Goal: Check status

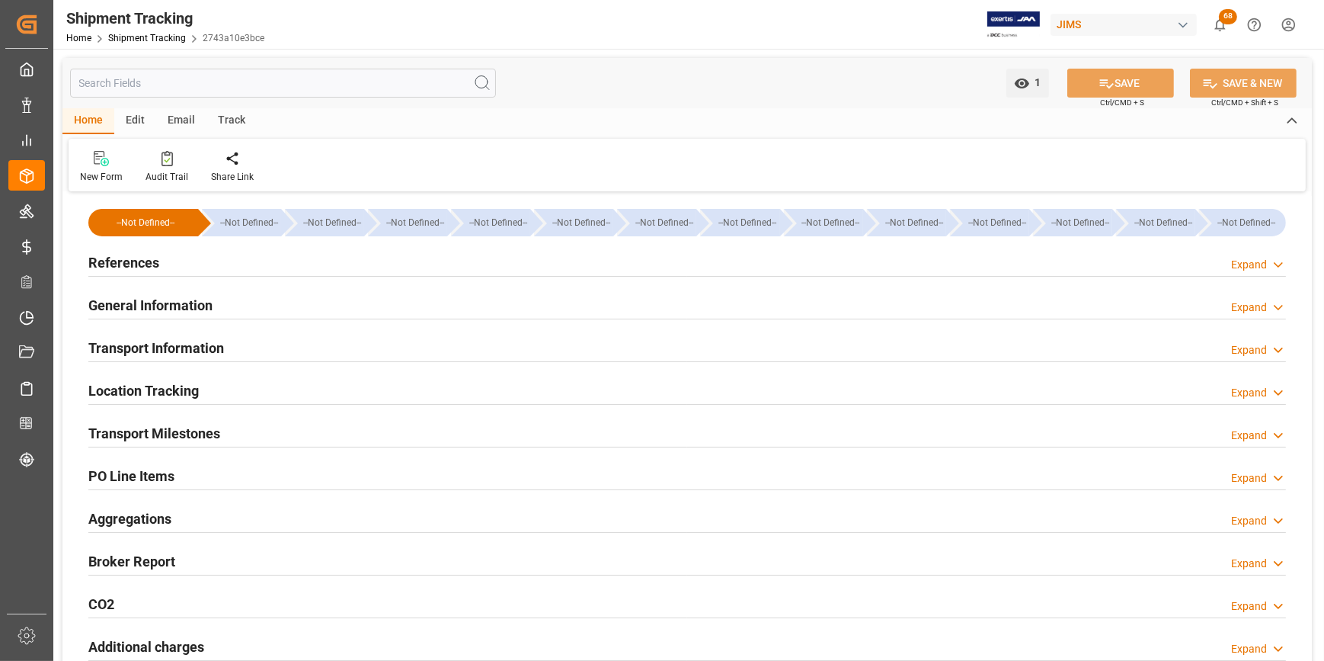
type input "26-08-2025"
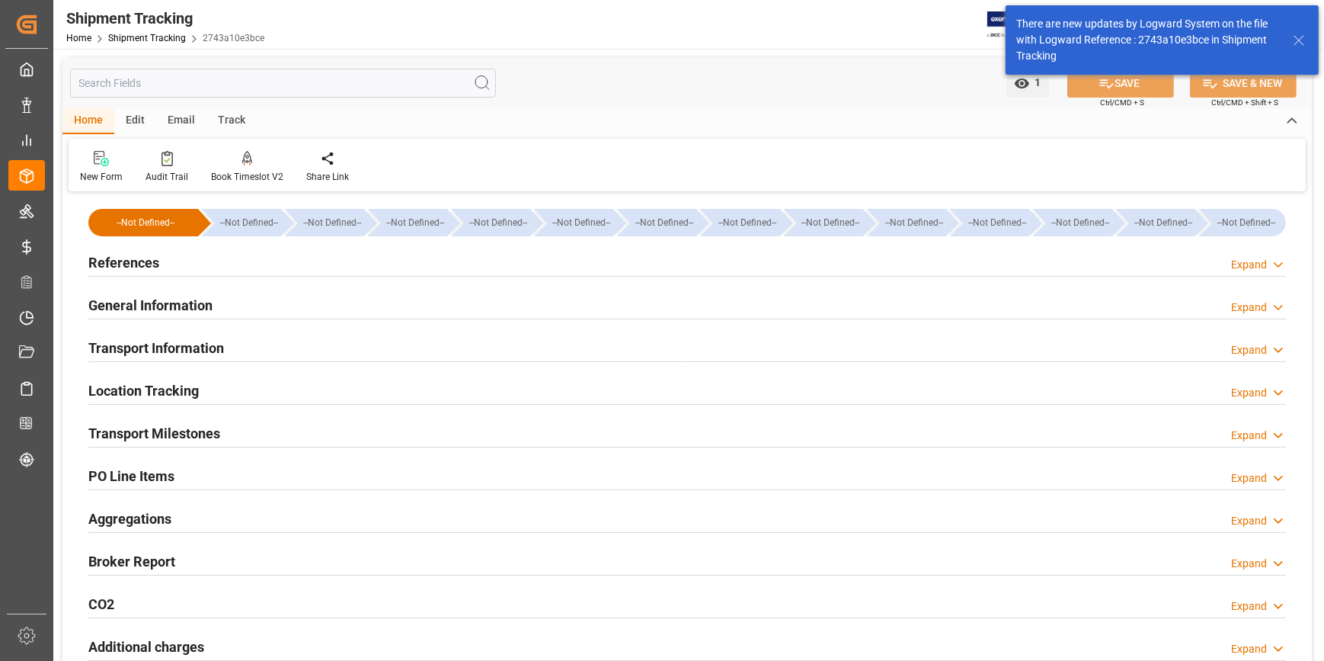
click at [111, 263] on h2 "References" at bounding box center [123, 262] width 71 height 21
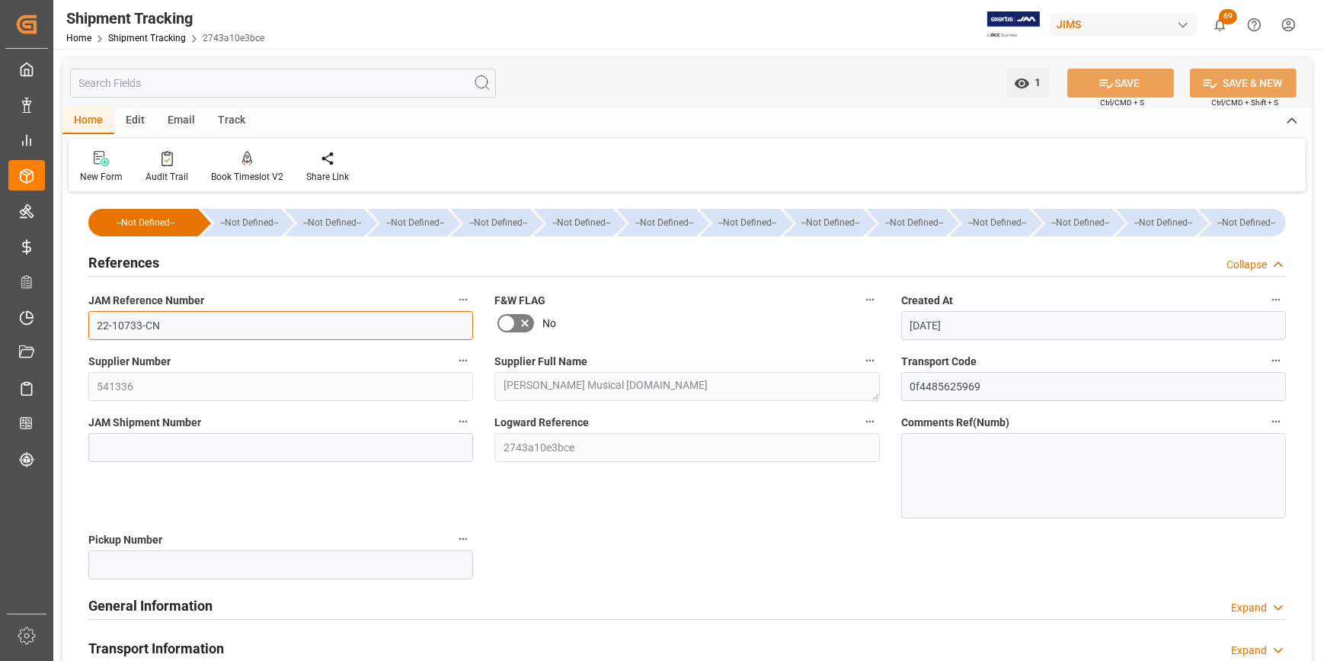
drag, startPoint x: 173, startPoint y: 332, endPoint x: 78, endPoint y: 324, distance: 95.6
click at [78, 324] on div "JAM Reference Number 22-10733-CN" at bounding box center [281, 314] width 406 height 61
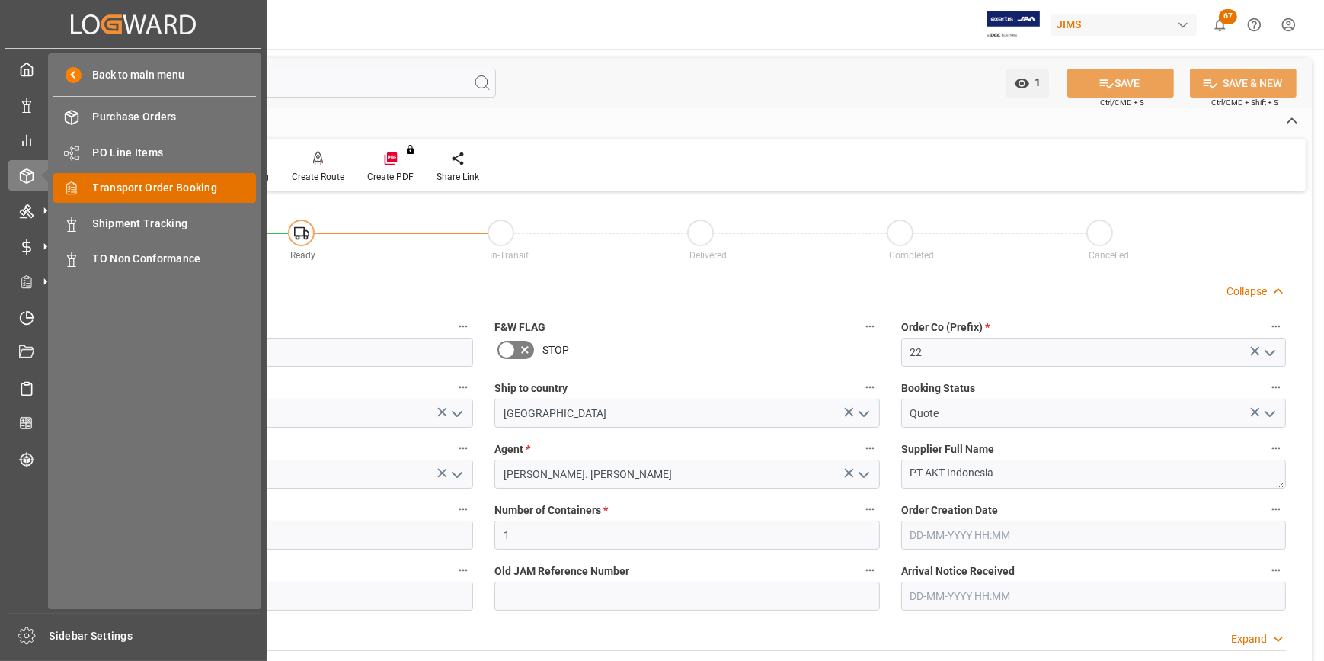
click at [136, 192] on span "Transport Order Booking" at bounding box center [175, 188] width 164 height 16
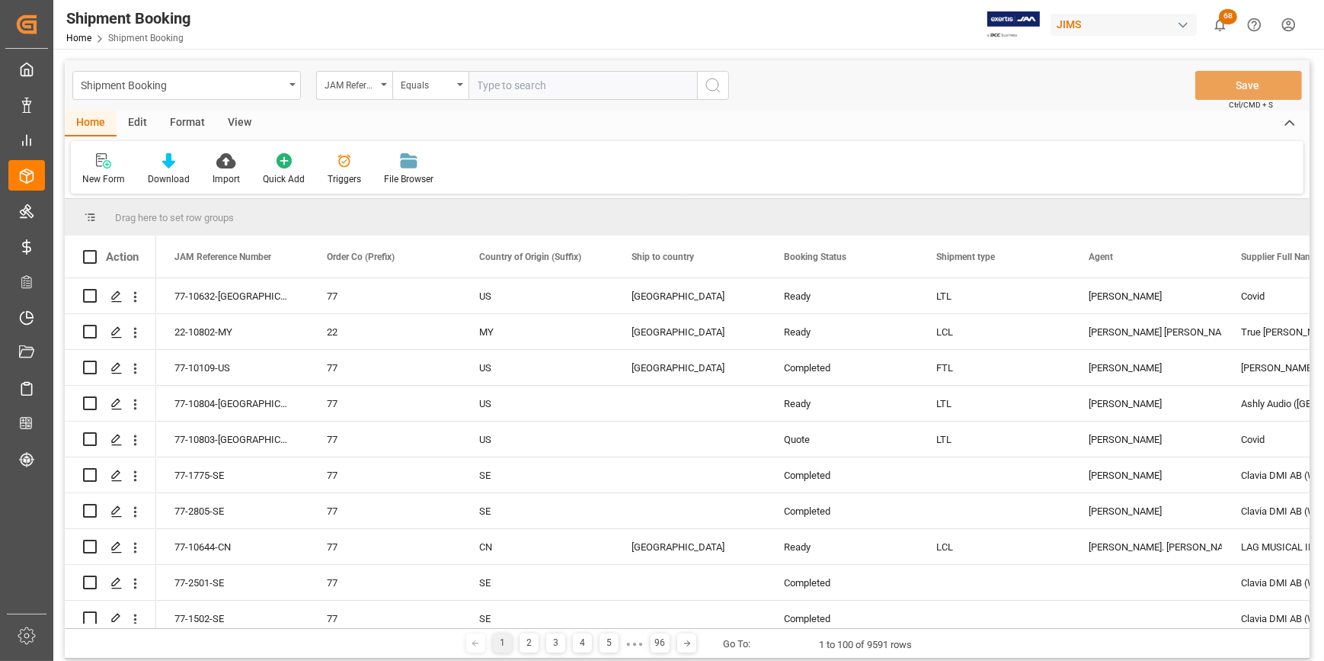
click at [505, 91] on input "text" at bounding box center [583, 85] width 229 height 29
type input "22-10733-CN"
click at [708, 85] on icon "search button" at bounding box center [713, 85] width 18 height 18
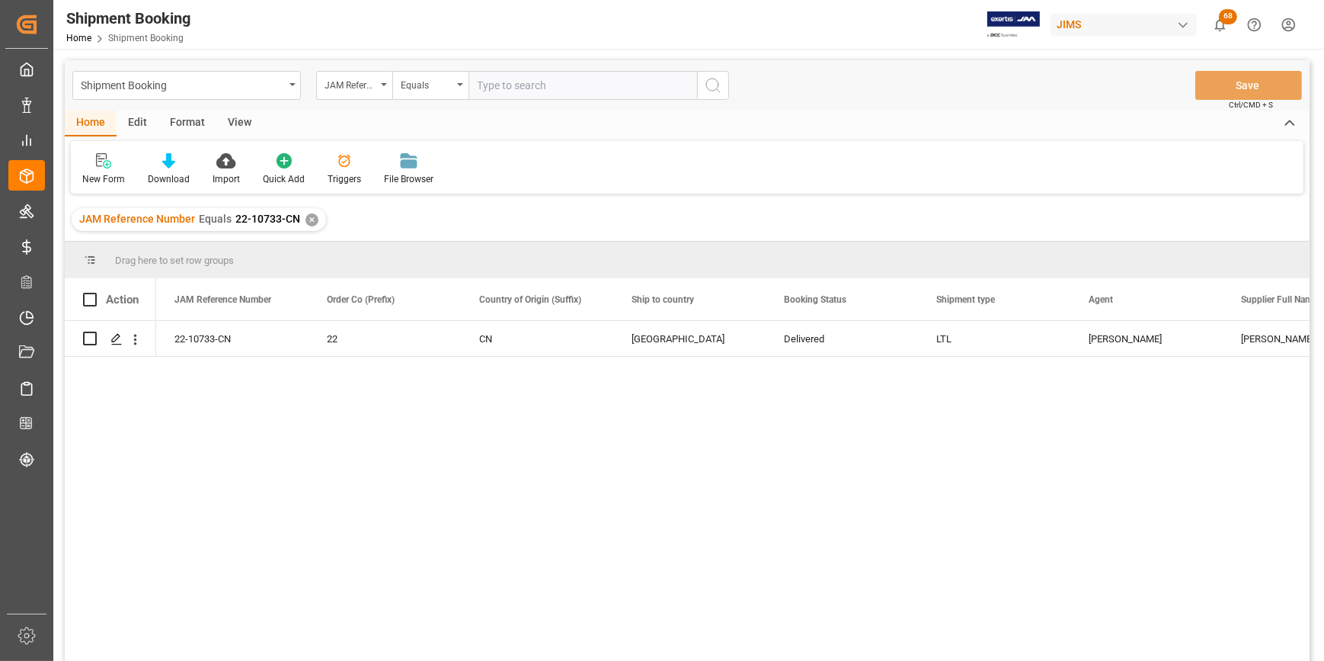
click at [639, 427] on div "22-10733-CN 22 CN [GEOGRAPHIC_DATA] Delivered LTL [PERSON_NAME] [PERSON_NAME] J…" at bounding box center [733, 496] width 1154 height 350
click at [111, 342] on icon "Press SPACE to select this row." at bounding box center [116, 339] width 12 height 12
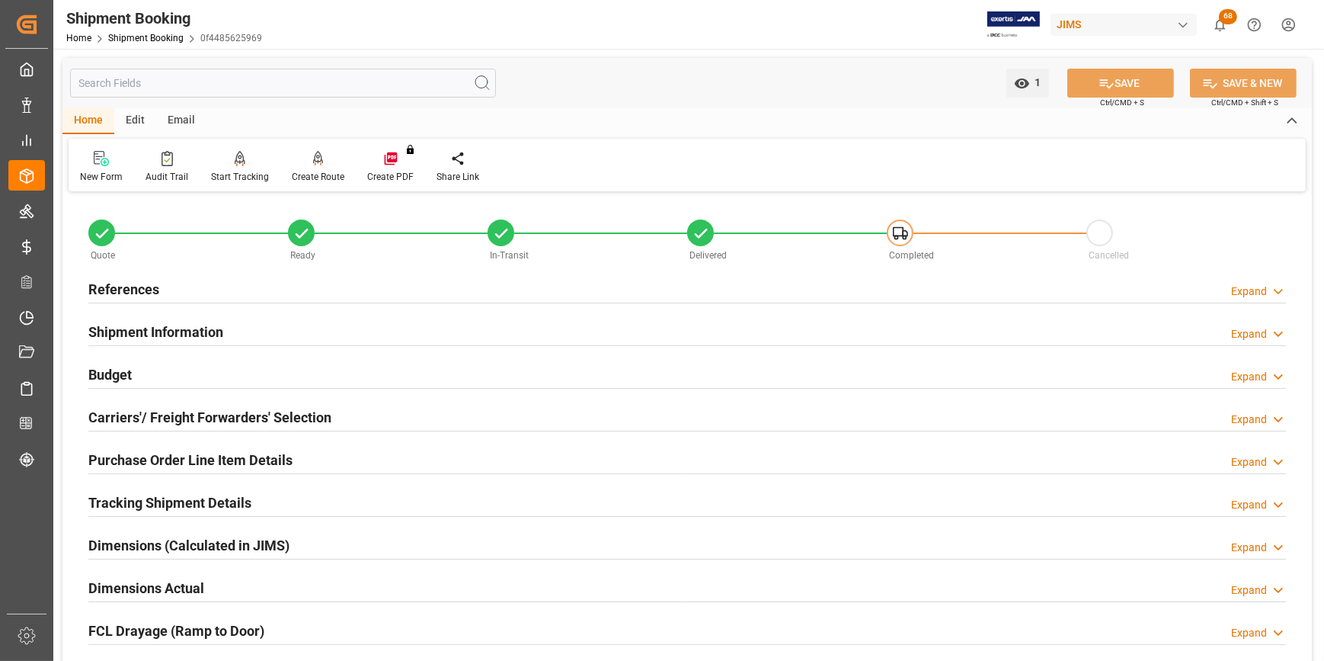
click at [136, 284] on h2 "References" at bounding box center [123, 289] width 71 height 21
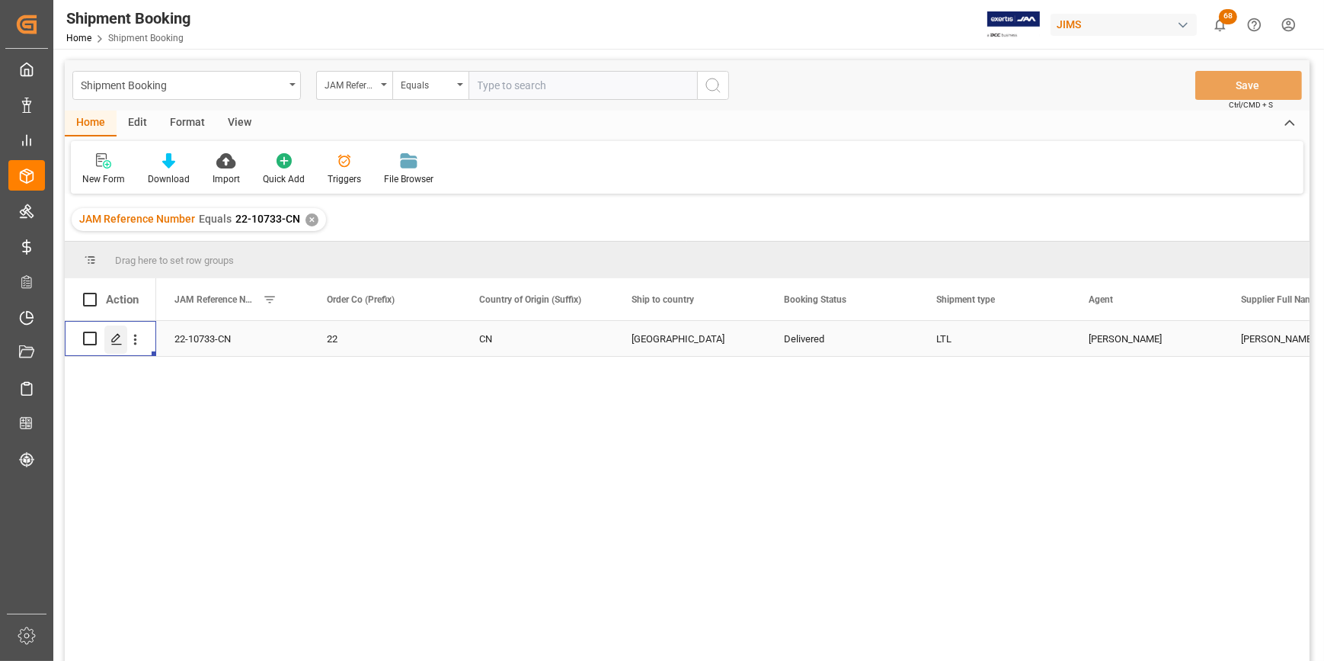
click at [114, 340] on icon "Press SPACE to select this row." at bounding box center [116, 339] width 12 height 12
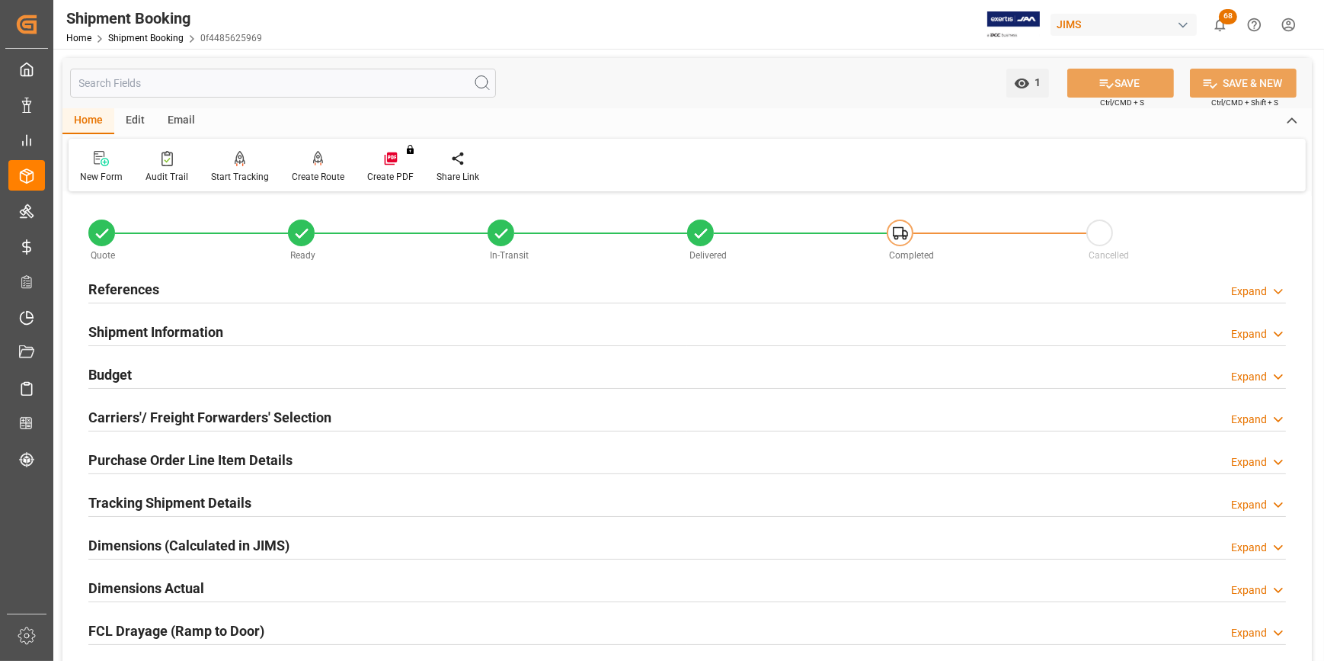
click at [168, 338] on h2 "Shipment Information" at bounding box center [155, 332] width 135 height 21
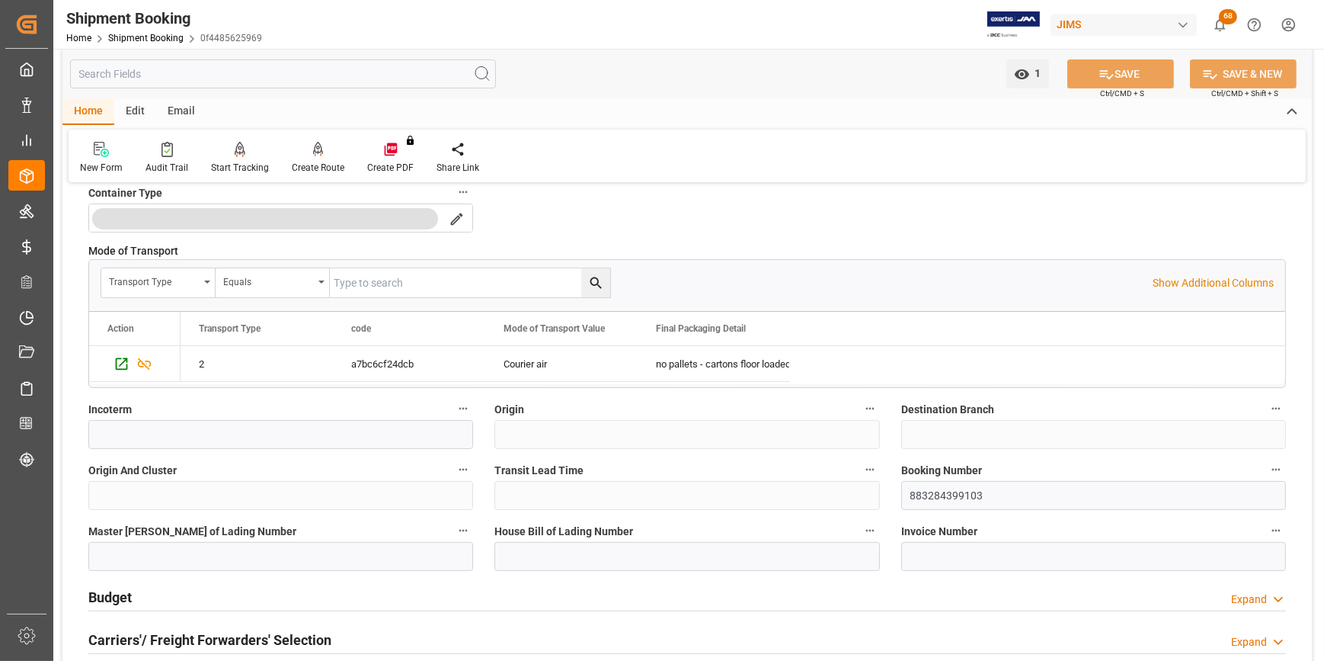
scroll to position [415, 0]
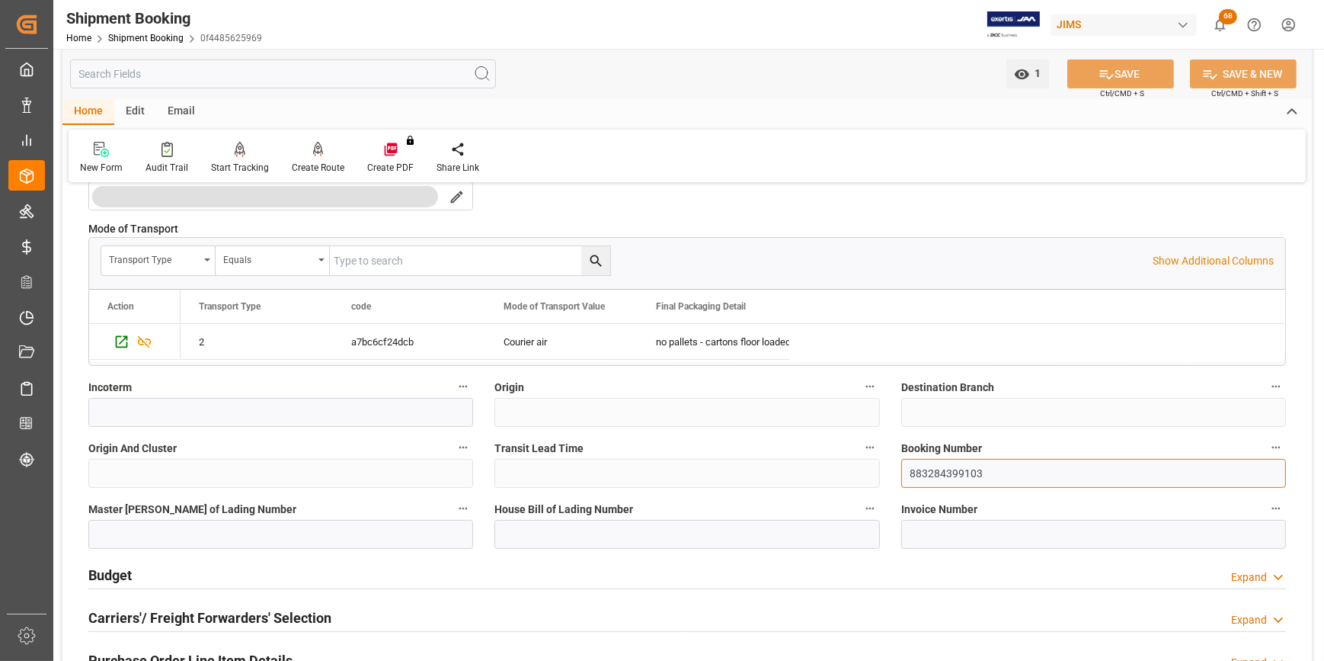
drag, startPoint x: 1002, startPoint y: 478, endPoint x: 882, endPoint y: 470, distance: 120.6
click at [882, 470] on div "Quote Ready In-Transit Delivered Completed Cancelled References Expand JAM Refe…" at bounding box center [687, 410] width 1250 height 1258
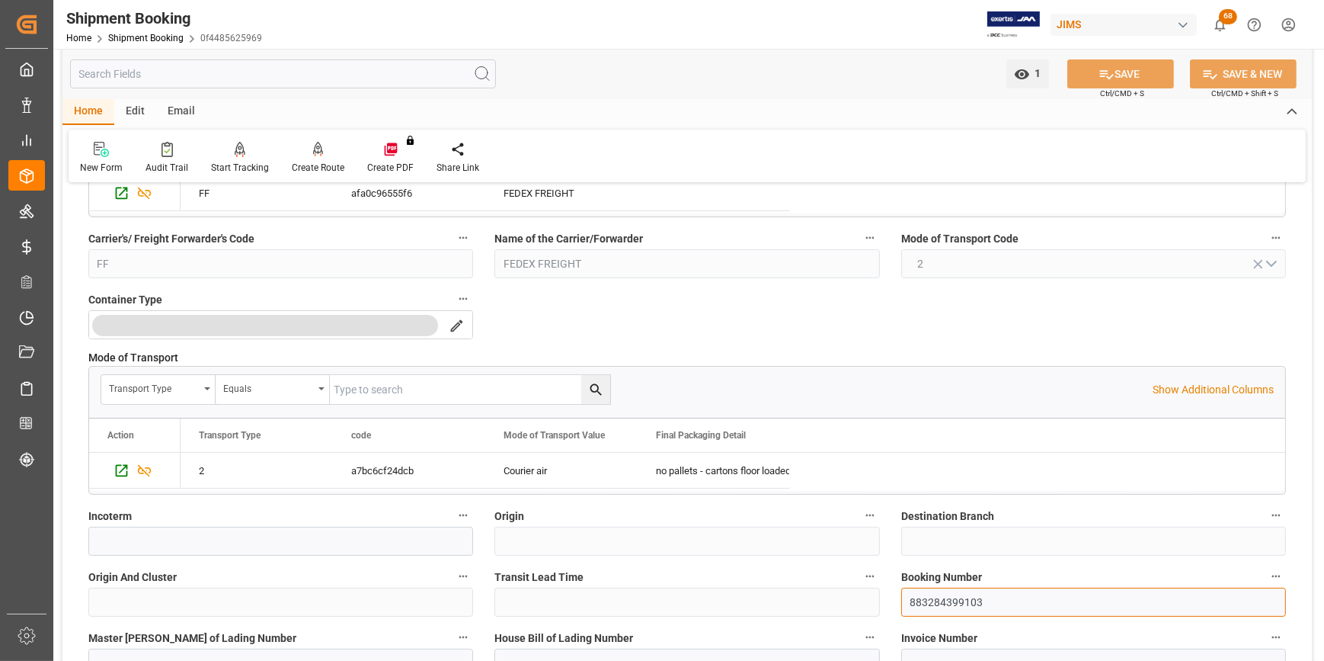
scroll to position [277, 0]
